Goal: Find specific page/section: Find specific page/section

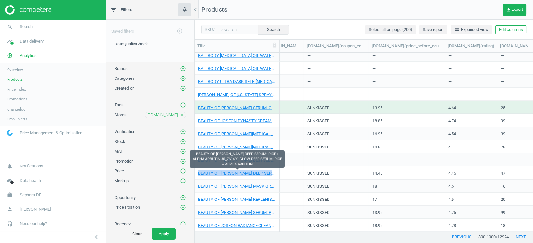
scroll to position [0, 504]
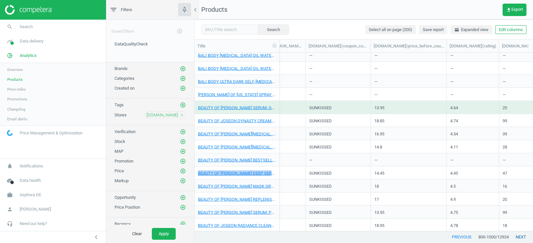
click at [524, 240] on button "next" at bounding box center [521, 237] width 24 height 12
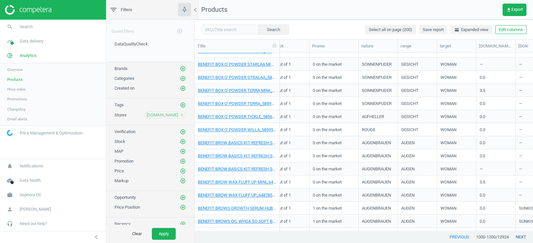
click at [520, 237] on button "next" at bounding box center [521, 237] width 24 height 12
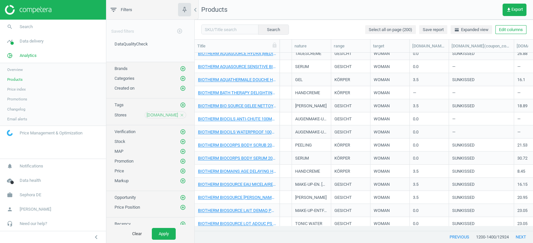
scroll to position [0, 361]
click at [521, 31] on button "Edit columns" at bounding box center [511, 29] width 31 height 9
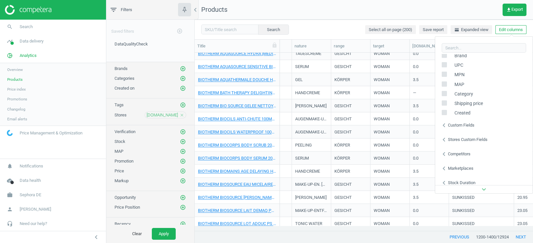
scroll to position [103, 0]
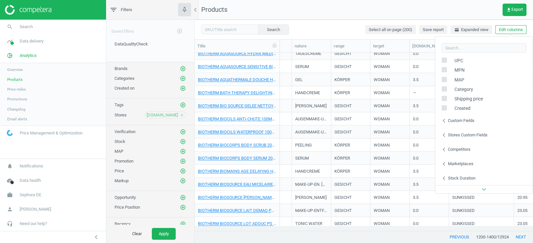
click at [445, 150] on icon "chevron_left" at bounding box center [444, 150] width 8 height 8
click at [507, 30] on button "Edit columns" at bounding box center [511, 29] width 31 height 9
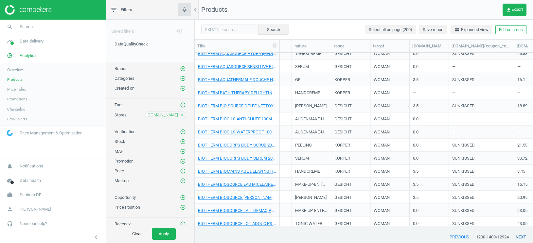
click at [520, 238] on button "next" at bounding box center [521, 237] width 24 height 12
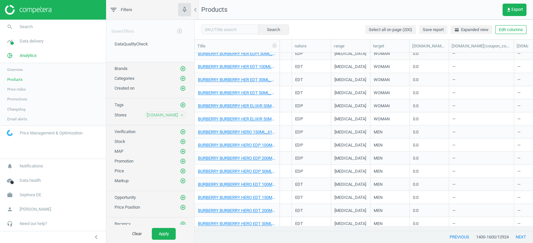
click at [20, 101] on span "Promotions" at bounding box center [17, 99] width 20 height 5
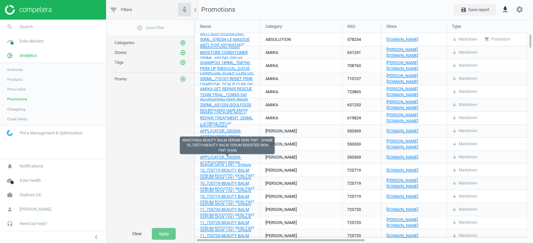
scroll to position [3, 3]
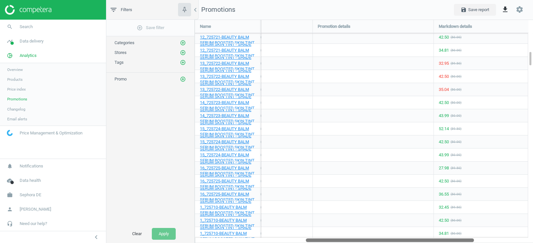
drag, startPoint x: 359, startPoint y: 241, endPoint x: 467, endPoint y: 230, distance: 108.6
click at [467, 230] on div "Name Category SKU Store Type Promotion details Markdown details My price MAP AN…" at bounding box center [364, 132] width 339 height 224
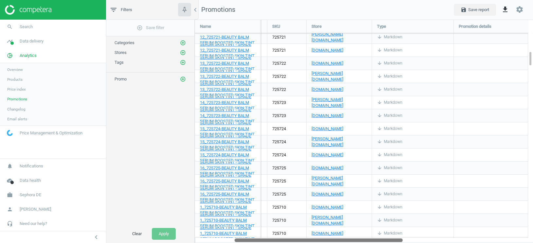
drag, startPoint x: 372, startPoint y: 240, endPoint x: 301, endPoint y: 234, distance: 71.3
click at [301, 234] on div "Name Category SKU Store Type Promotion details Markdown details My price MAP AN…" at bounding box center [364, 132] width 339 height 224
click at [183, 52] on icon "add_circle_outline" at bounding box center [183, 53] width 6 height 6
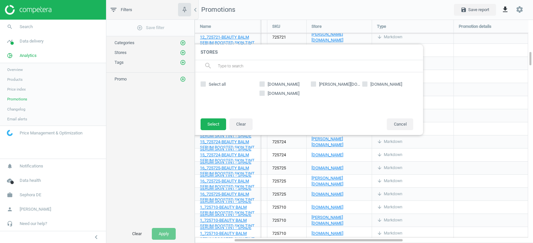
click at [261, 84] on input "[DOMAIN_NAME]" at bounding box center [262, 84] width 4 height 4
checkbox input "true"
click at [218, 122] on button "Select" at bounding box center [214, 125] width 26 height 12
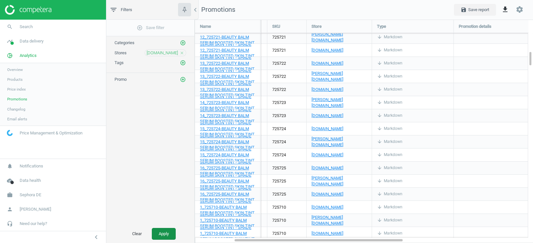
click at [169, 233] on button "Apply" at bounding box center [164, 234] width 24 height 12
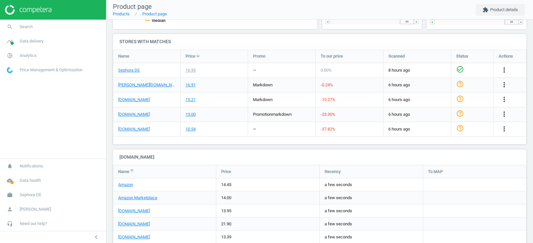
scroll to position [225, 0]
click at [128, 113] on link "[DOMAIN_NAME]" at bounding box center [134, 114] width 32 height 6
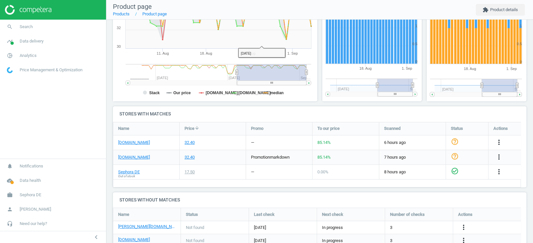
scroll to position [152, 0]
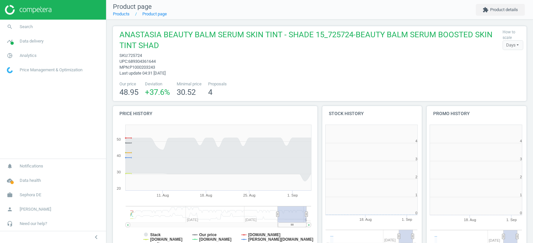
scroll to position [142, 110]
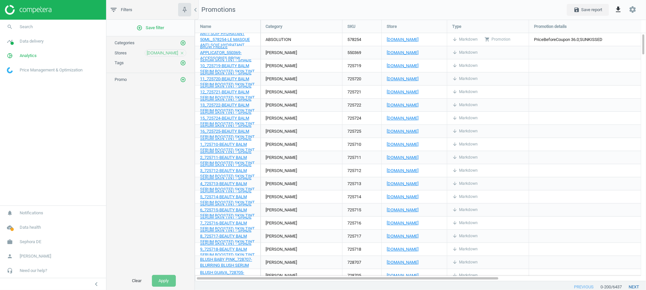
click at [533, 243] on button "next" at bounding box center [634, 287] width 24 height 12
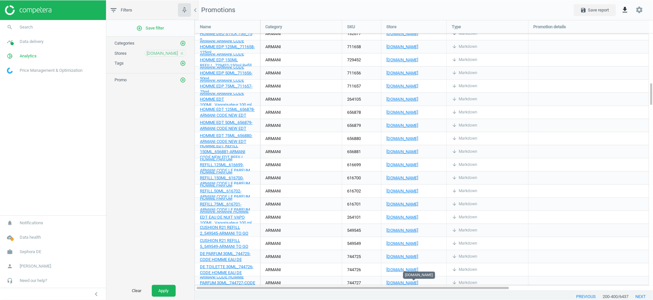
scroll to position [3, 3]
click at [533, 243] on button "previous" at bounding box center [586, 296] width 33 height 12
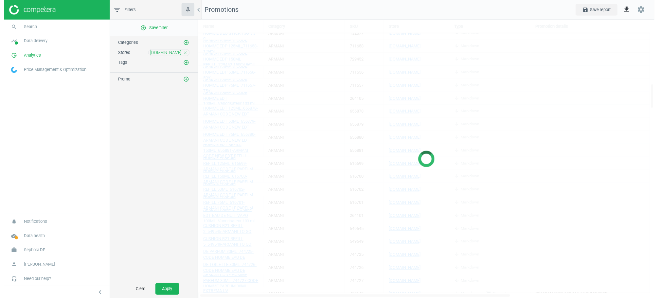
scroll to position [292, 470]
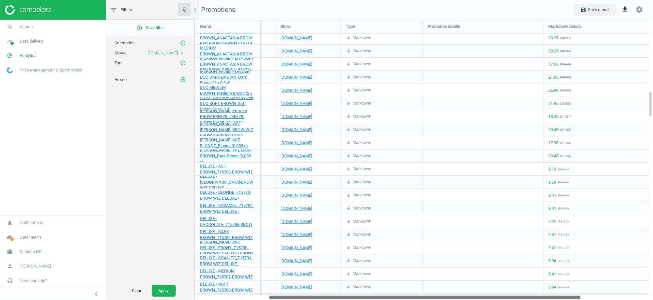
drag, startPoint x: 431, startPoint y: 296, endPoint x: 508, endPoint y: 289, distance: 77.5
click at [508, 243] on div "Name Category SKU Store Type Promotion details Markdown details My price MAP AN…" at bounding box center [424, 160] width 459 height 280
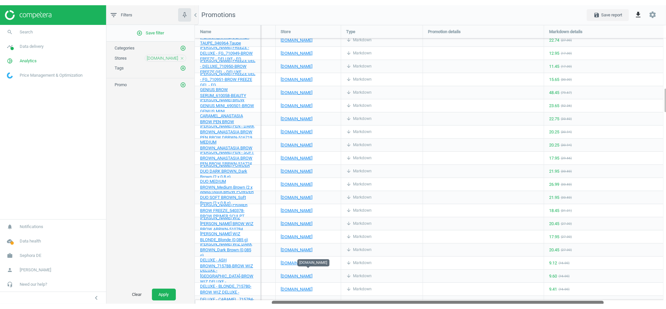
scroll to position [3, 3]
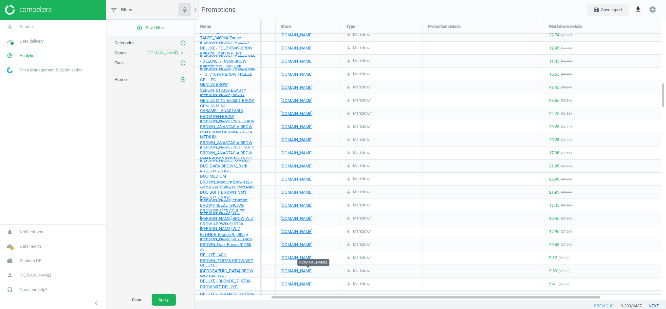
click at [533, 243] on button "next" at bounding box center [654, 306] width 24 height 12
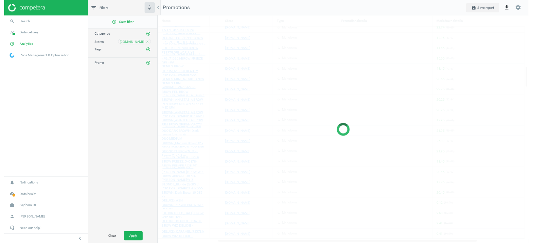
scroll to position [301, 483]
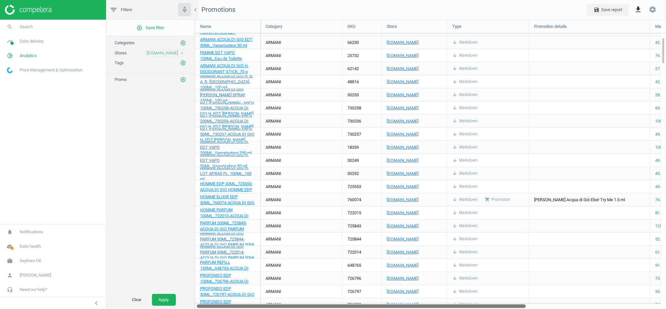
drag, startPoint x: 402, startPoint y: 307, endPoint x: 320, endPoint y: 311, distance: 82.9
click at [320, 243] on html "Group 2 Created with Sketch. ic/cloud_download/grey600 Created with Sketch. gra…" at bounding box center [333, 154] width 666 height 309
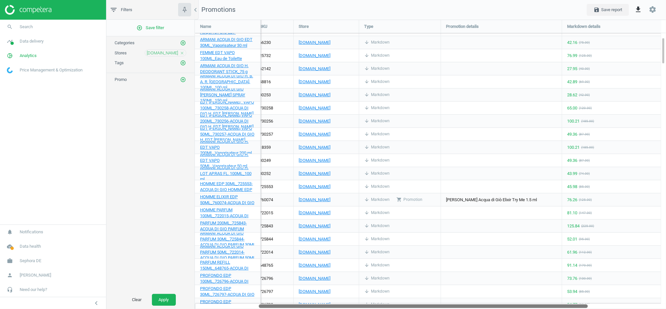
drag, startPoint x: 339, startPoint y: 304, endPoint x: 320, endPoint y: 147, distance: 158.6
click at [401, 243] on div at bounding box center [423, 306] width 329 height 6
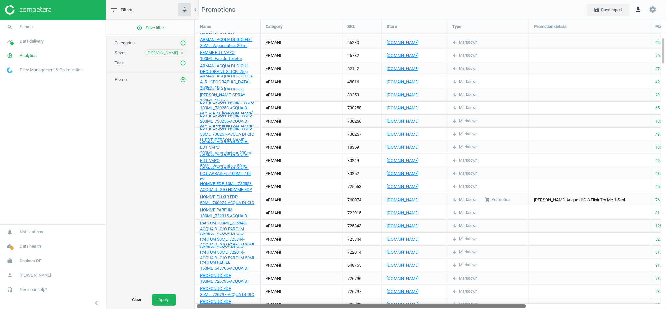
drag, startPoint x: 423, startPoint y: 305, endPoint x: 352, endPoint y: 306, distance: 71.0
click at [352, 243] on div at bounding box center [361, 306] width 329 height 6
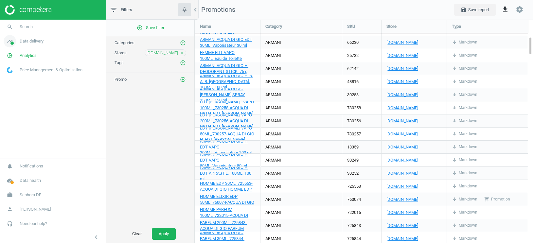
click at [80, 35] on link "timeline Data delivery" at bounding box center [53, 41] width 106 height 14
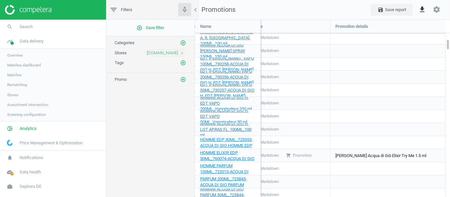
scroll to position [208, 266]
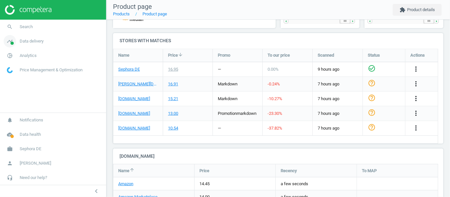
click at [23, 42] on span "Data delivery" at bounding box center [32, 41] width 24 height 6
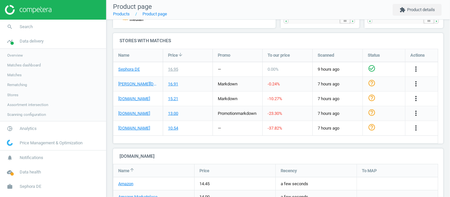
click at [17, 76] on span "Matches" at bounding box center [14, 74] width 14 height 5
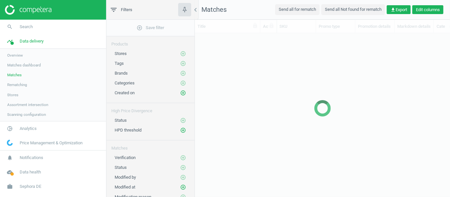
scroll to position [141, 249]
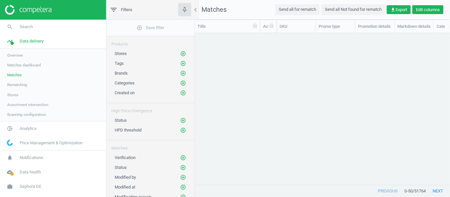
click at [415, 10] on button "Edit columns" at bounding box center [427, 9] width 31 height 9
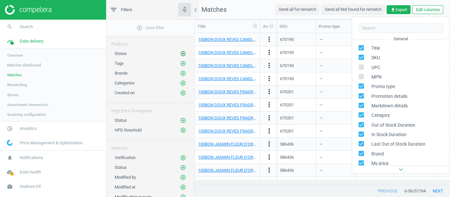
click at [180, 54] on icon "add_circle_outline" at bounding box center [183, 54] width 6 height 6
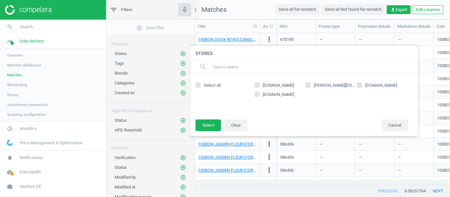
click at [257, 85] on input "[DOMAIN_NAME]" at bounding box center [257, 85] width 4 height 4
checkbox input "true"
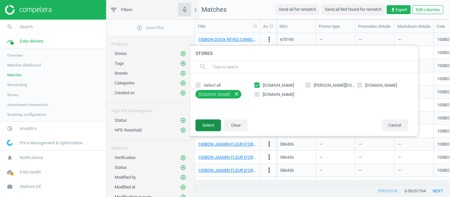
click at [206, 128] on button "Select" at bounding box center [208, 125] width 26 height 12
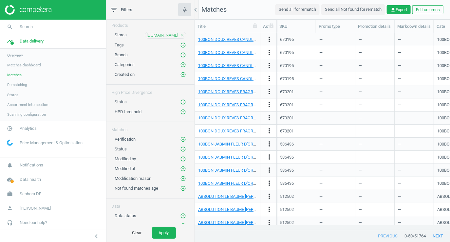
scroll to position [186, 249]
click at [171, 197] on button "Apply" at bounding box center [164, 233] width 24 height 12
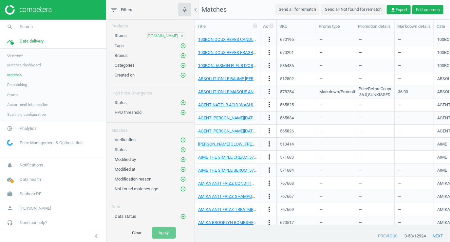
click at [427, 9] on button "Edit columns" at bounding box center [427, 9] width 31 height 9
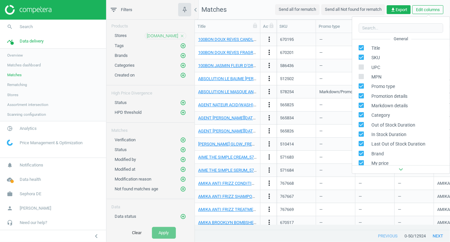
scroll to position [151, 0]
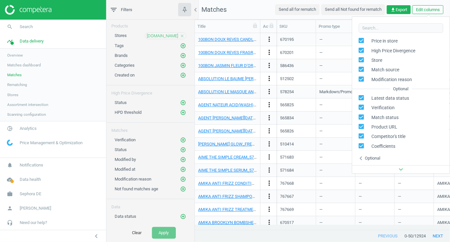
click at [370, 157] on div "Optional" at bounding box center [372, 159] width 15 height 6
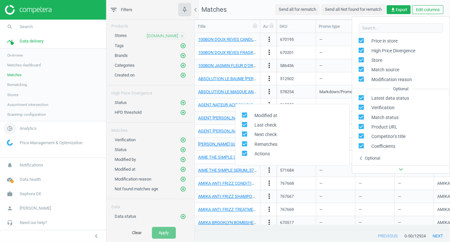
click at [35, 128] on span "Analytics" at bounding box center [28, 129] width 17 height 6
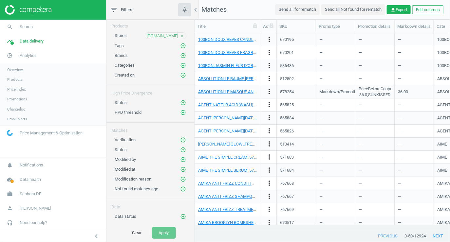
click at [18, 82] on span "Products" at bounding box center [14, 79] width 15 height 5
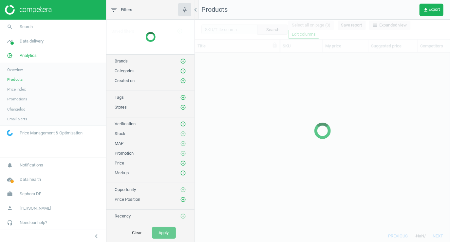
scroll to position [167, 249]
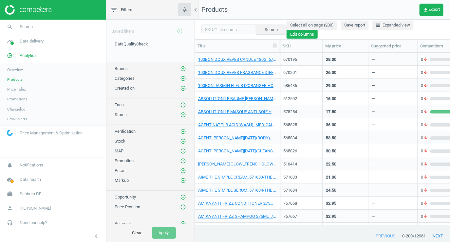
click at [295, 34] on button "Edit columns" at bounding box center [301, 34] width 31 height 9
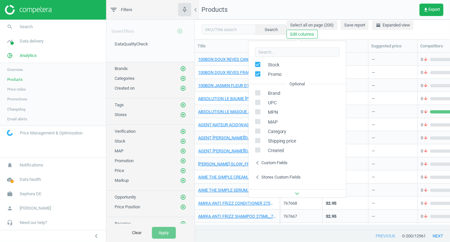
scroll to position [103, 0]
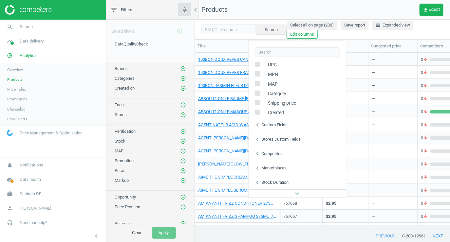
click at [259, 139] on icon "chevron_left" at bounding box center [257, 140] width 8 height 8
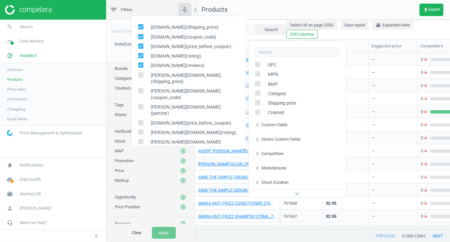
click at [353, 34] on div "Select all on page (200) Save report horizontal_split Expanded view Edit columns" at bounding box center [364, 30] width 157 height 18
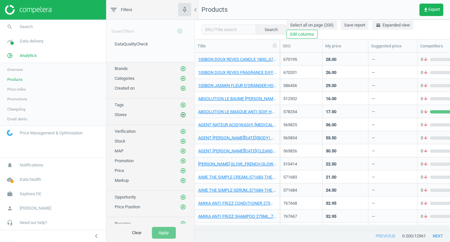
click at [184, 113] on icon "add_circle_outline" at bounding box center [183, 115] width 6 height 6
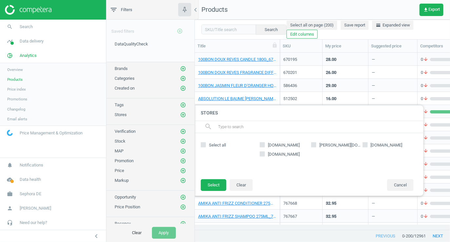
click at [262, 143] on input "[DOMAIN_NAME]" at bounding box center [262, 145] width 4 height 4
checkbox input "true"
click at [206, 189] on button "Select" at bounding box center [214, 185] width 26 height 12
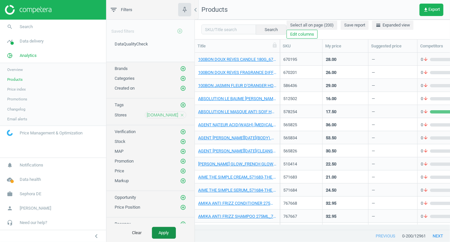
click at [167, 197] on button "Apply" at bounding box center [164, 233] width 24 height 12
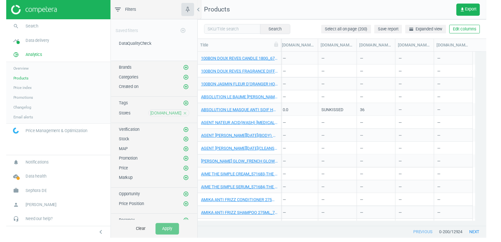
scroll to position [167, 294]
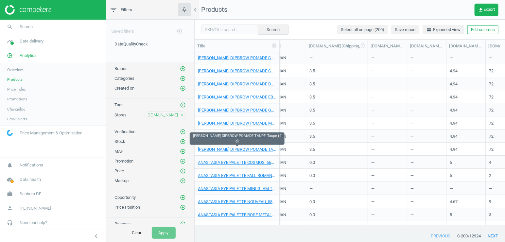
drag, startPoint x: 347, startPoint y: 47, endPoint x: 369, endPoint y: 48, distance: 22.6
click at [369, 48] on div at bounding box center [368, 46] width 7 height 13
drag, startPoint x: 487, startPoint y: 47, endPoint x: 502, endPoint y: 48, distance: 14.1
click at [449, 48] on div "Title SKU My price Suggested price Competitors Similar products Stock Promo nat…" at bounding box center [350, 46] width 311 height 13
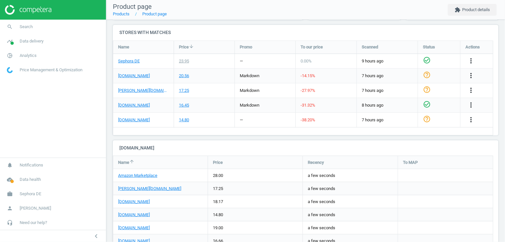
scroll to position [225, 0]
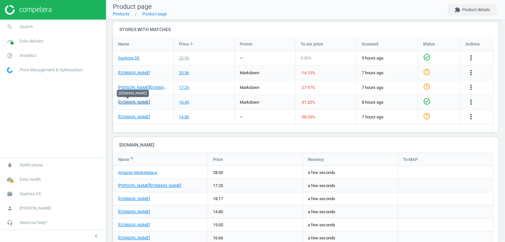
click at [132, 100] on link "[DOMAIN_NAME]" at bounding box center [134, 103] width 32 height 6
